Goal: Check status: Check status

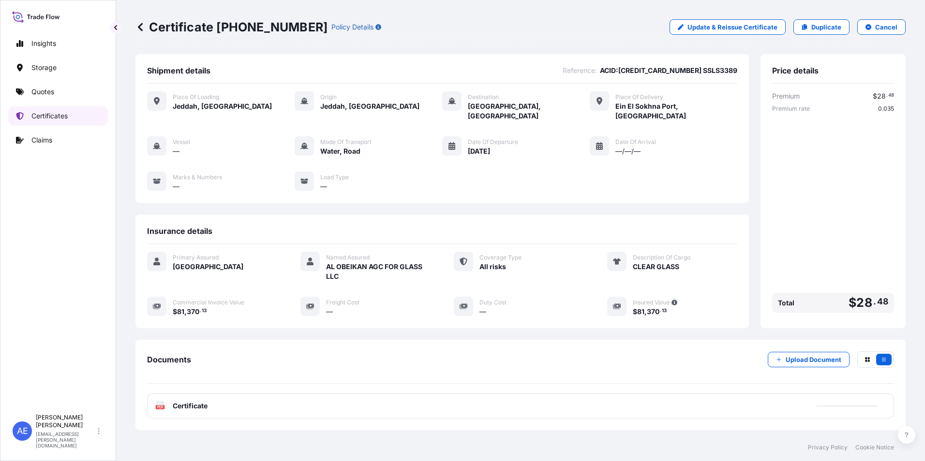
scroll to position [47, 0]
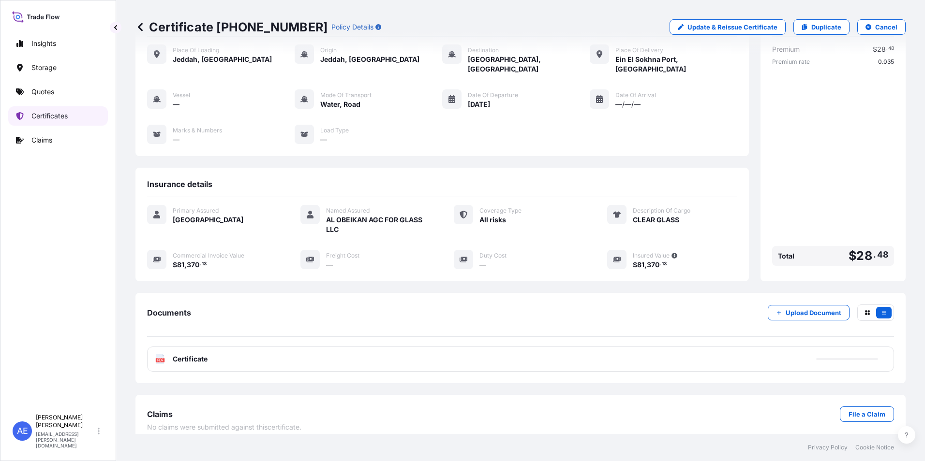
click at [51, 112] on p "Certificates" at bounding box center [49, 116] width 36 height 10
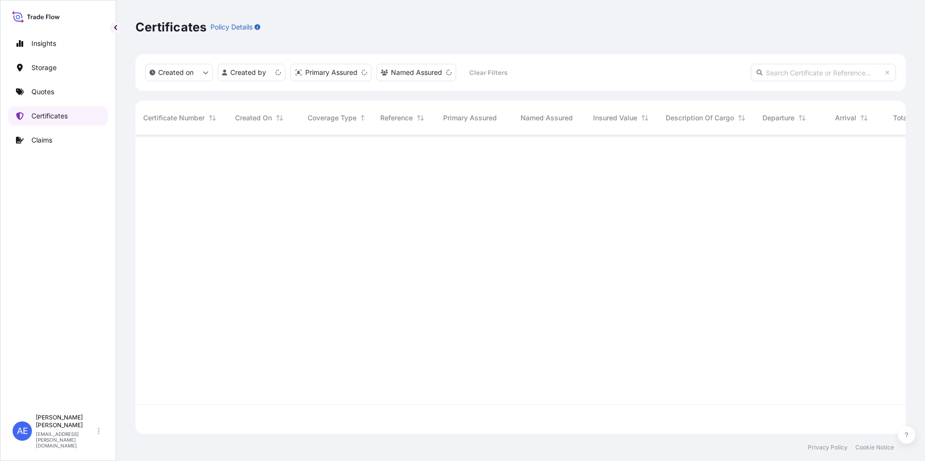
scroll to position [297, 763]
click at [775, 72] on input "text" at bounding box center [823, 72] width 145 height 17
paste input "SSLS3291"
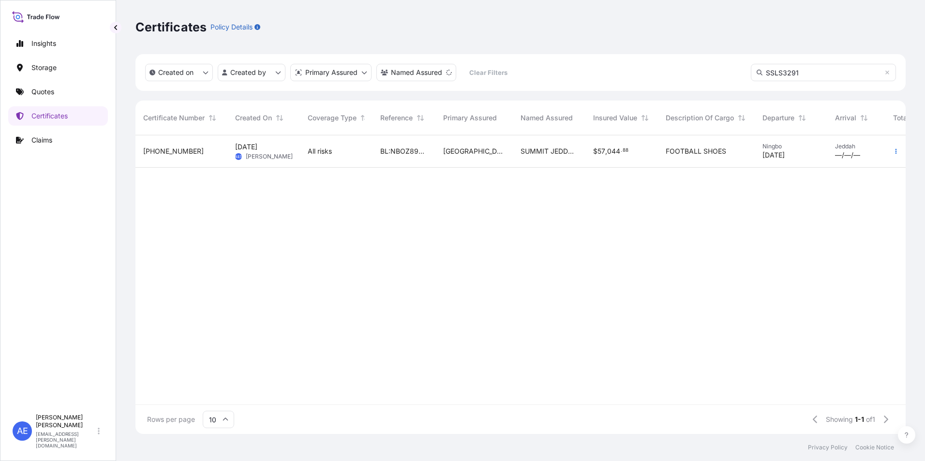
scroll to position [0, 57]
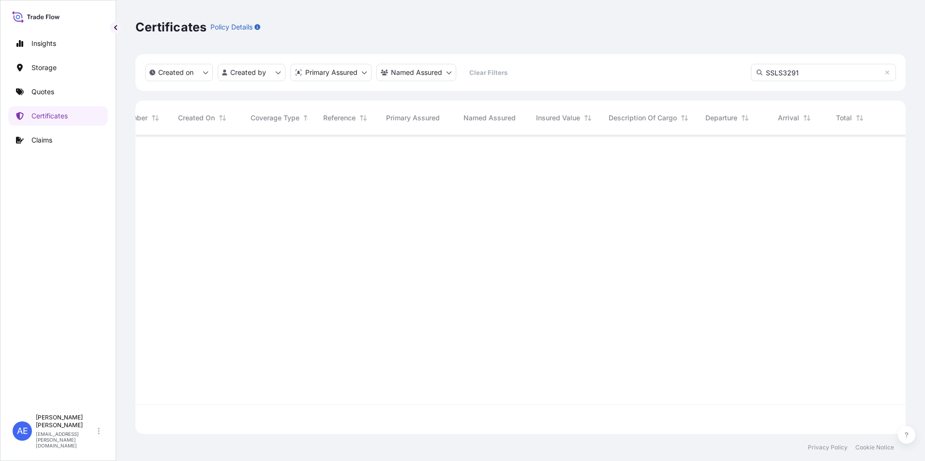
type input "SSLS3291"
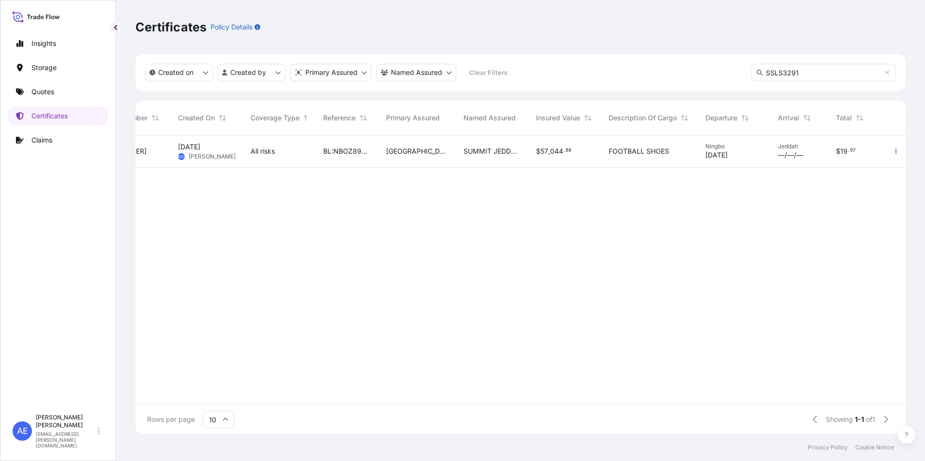
drag, startPoint x: 817, startPoint y: 71, endPoint x: 61, endPoint y: 91, distance: 756.1
click at [162, 81] on div "Created on Created by Primary Assured Named Assured Clear Filters SSLS3291" at bounding box center [520, 72] width 770 height 37
paste input "SSLS3262"
type input "SSLS3262"
click at [826, 69] on input "SSLS3262" at bounding box center [823, 72] width 145 height 17
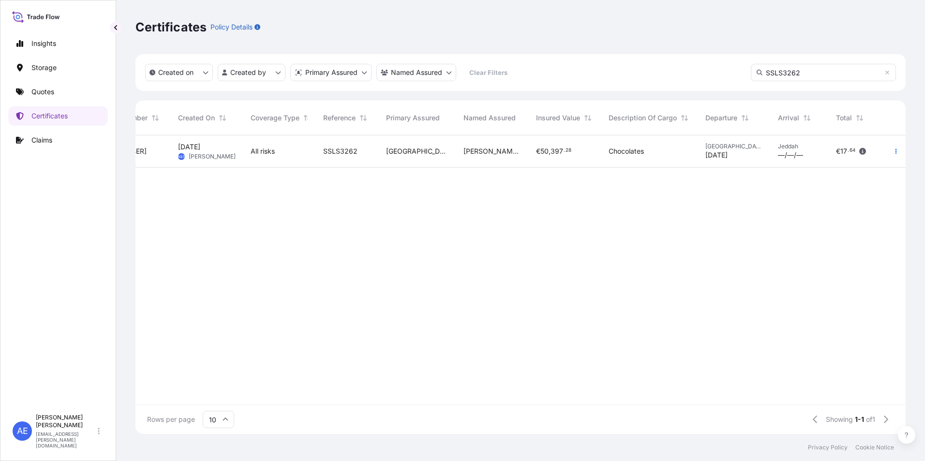
drag, startPoint x: 815, startPoint y: 72, endPoint x: 284, endPoint y: 86, distance: 531.7
click at [377, 102] on div "Created on Created by Primary Assured Named Assured Clear Filters SSLS3262 Cert…" at bounding box center [520, 244] width 770 height 380
paste input "SSLS3310"
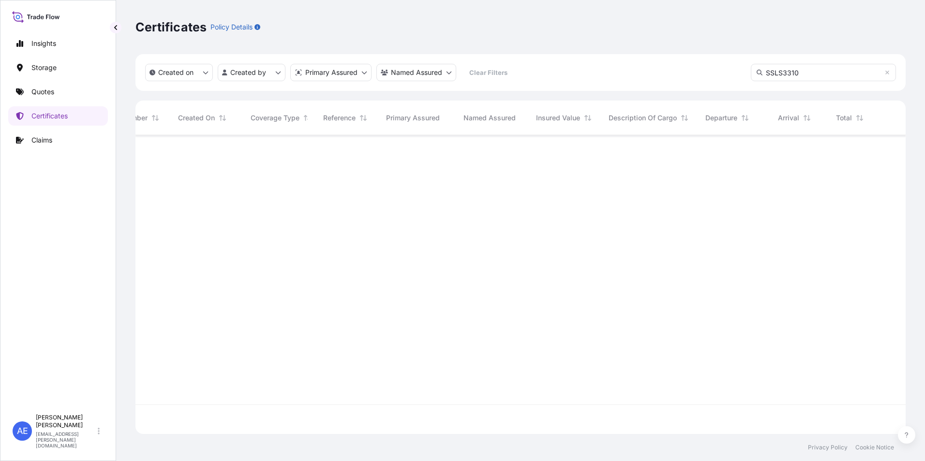
type input "SSLS3310"
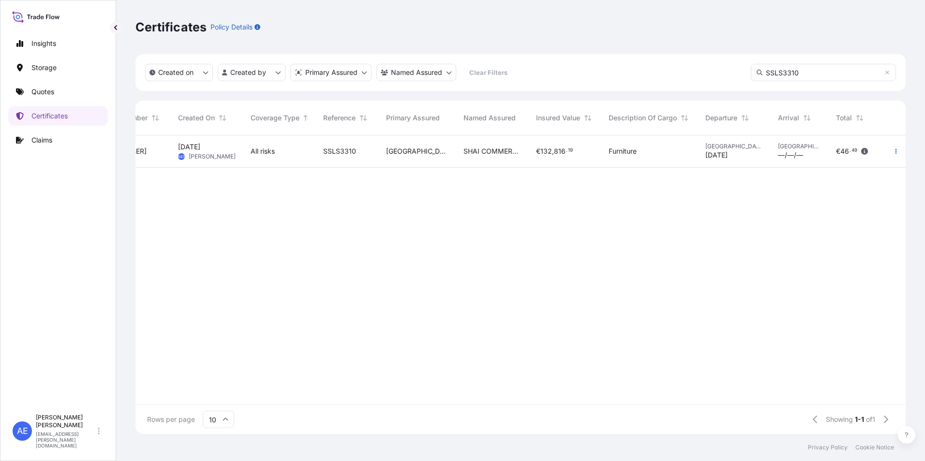
click at [833, 70] on input "SSLS3310" at bounding box center [823, 72] width 145 height 17
drag, startPoint x: 834, startPoint y: 70, endPoint x: 336, endPoint y: 119, distance: 500.5
click at [418, 113] on div "Created on Created by Primary Assured Named Assured Clear Filters SSLS3310 Cert…" at bounding box center [520, 244] width 770 height 380
paste input "SSLS3322"
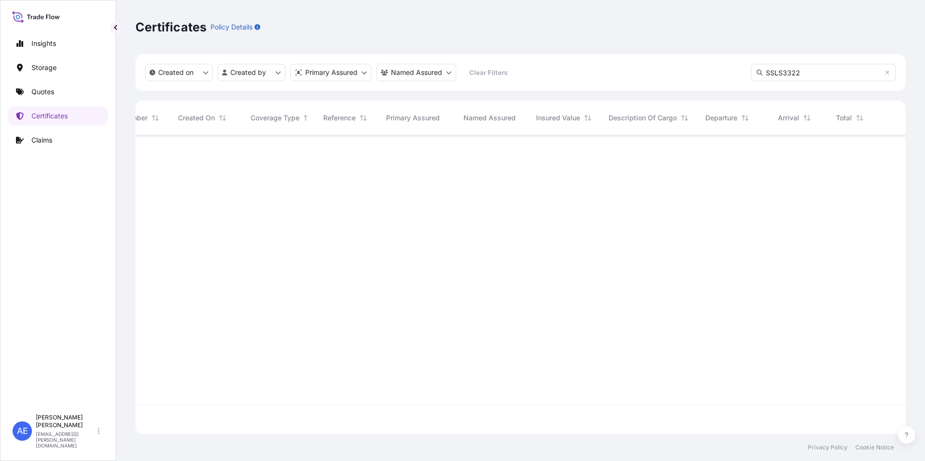
type input "SSLS3322"
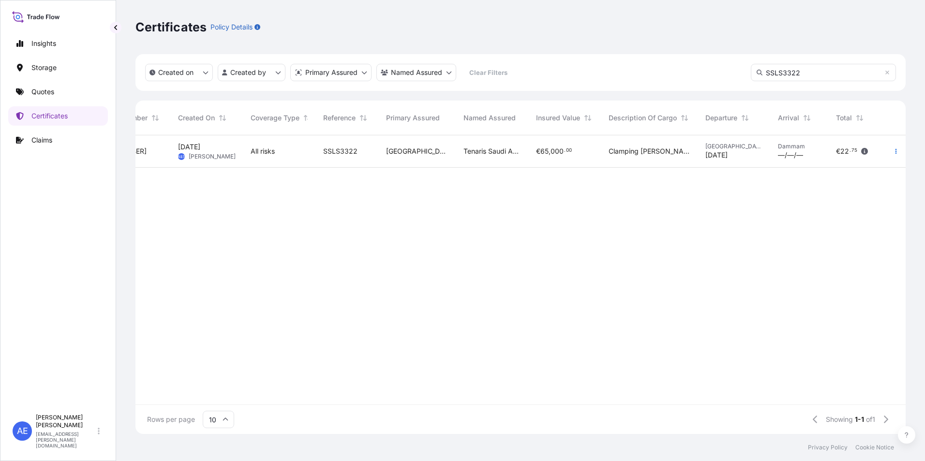
click at [820, 75] on input "SSLS3322" at bounding box center [823, 72] width 145 height 17
drag, startPoint x: 820, startPoint y: 72, endPoint x: 398, endPoint y: 85, distance: 422.9
click at [413, 85] on div "Created on Created by Primary Assured Named Assured Clear Filters SSLS3322" at bounding box center [520, 72] width 770 height 37
paste input "SSLS3334"
type input "SSLS3334"
